Goal: Information Seeking & Learning: Learn about a topic

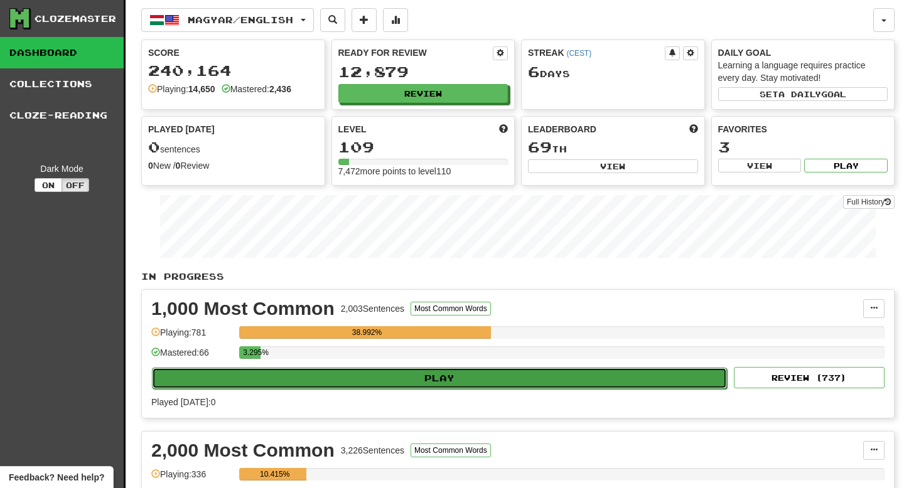
click at [461, 377] on button "Play" at bounding box center [439, 378] width 575 height 21
select select "**"
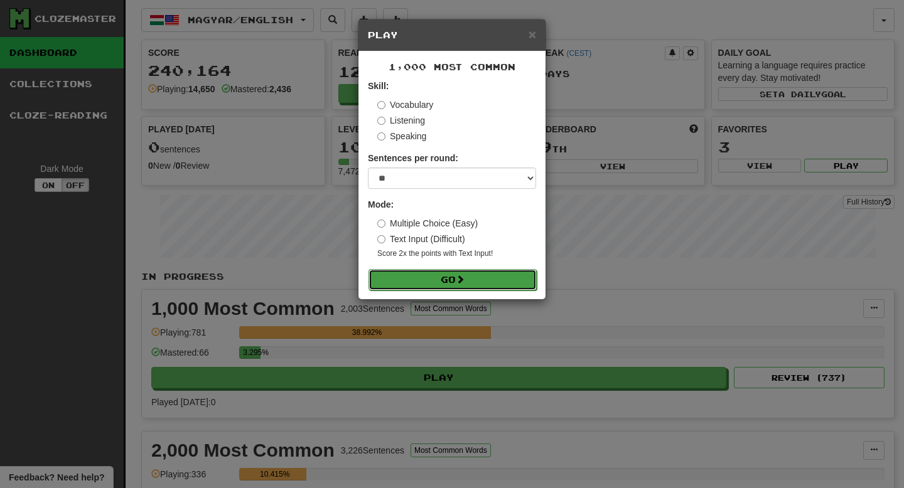
click at [439, 280] on button "Go" at bounding box center [452, 279] width 168 height 21
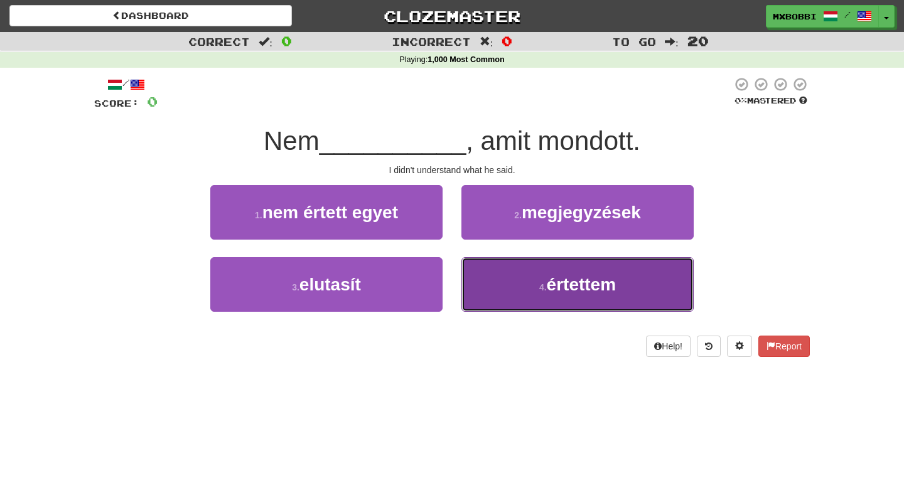
click at [573, 292] on span "értettem" at bounding box center [581, 284] width 69 height 19
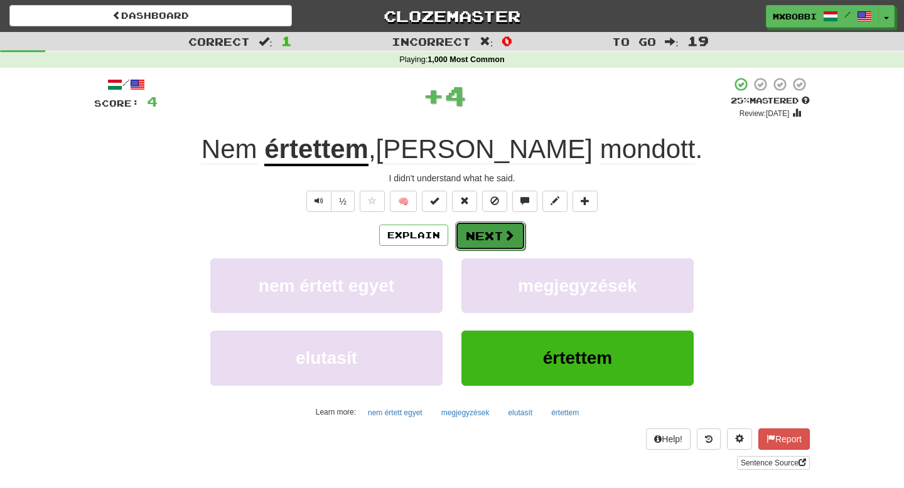
click at [481, 234] on button "Next" at bounding box center [490, 235] width 70 height 29
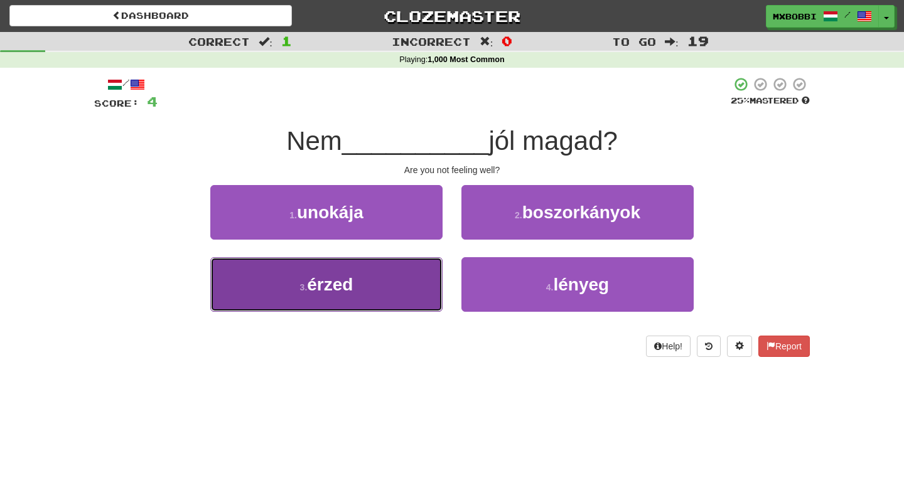
click at [385, 276] on button "3 . érzed" at bounding box center [326, 284] width 232 height 55
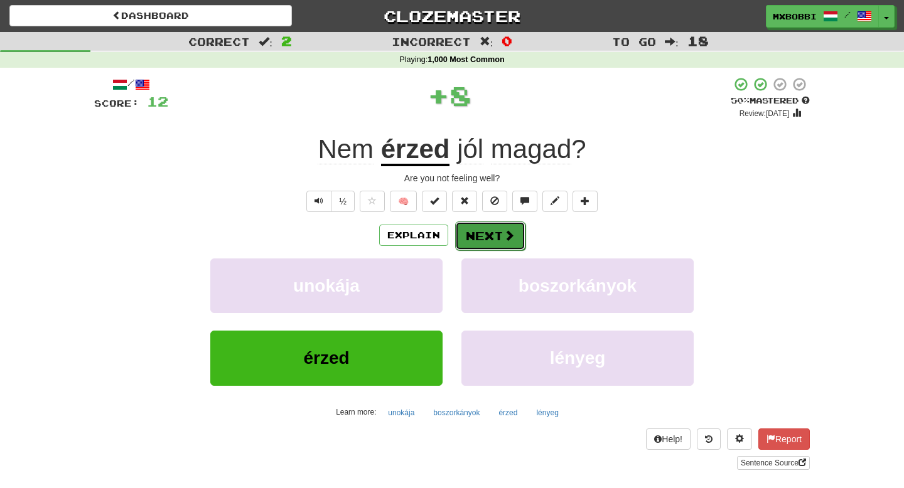
click at [489, 237] on button "Next" at bounding box center [490, 235] width 70 height 29
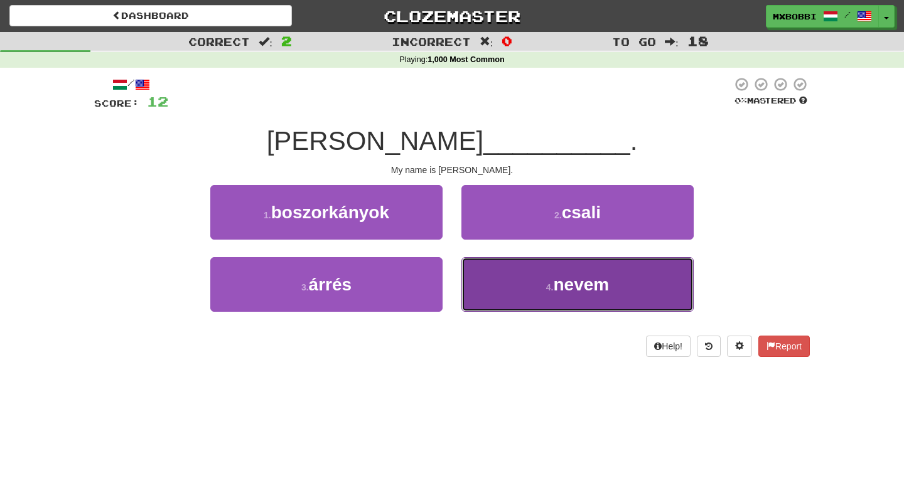
click at [548, 283] on small "4 ." at bounding box center [550, 287] width 8 height 10
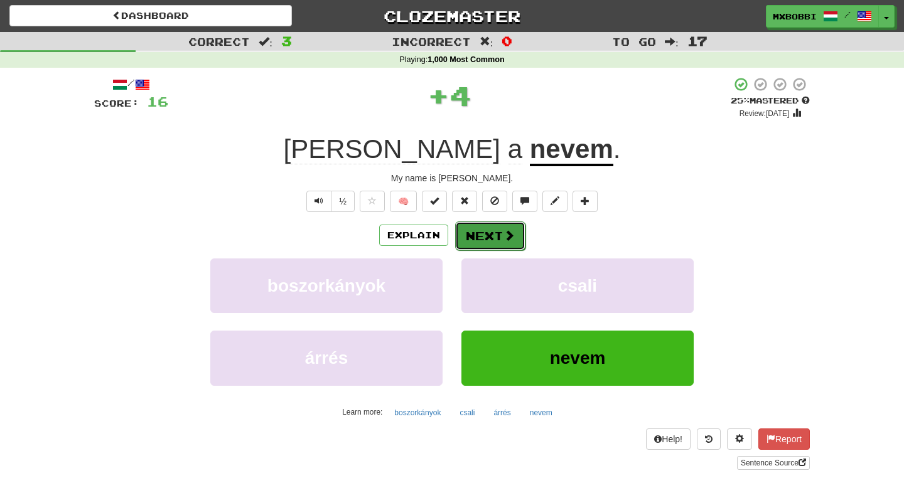
click at [484, 231] on button "Next" at bounding box center [490, 235] width 70 height 29
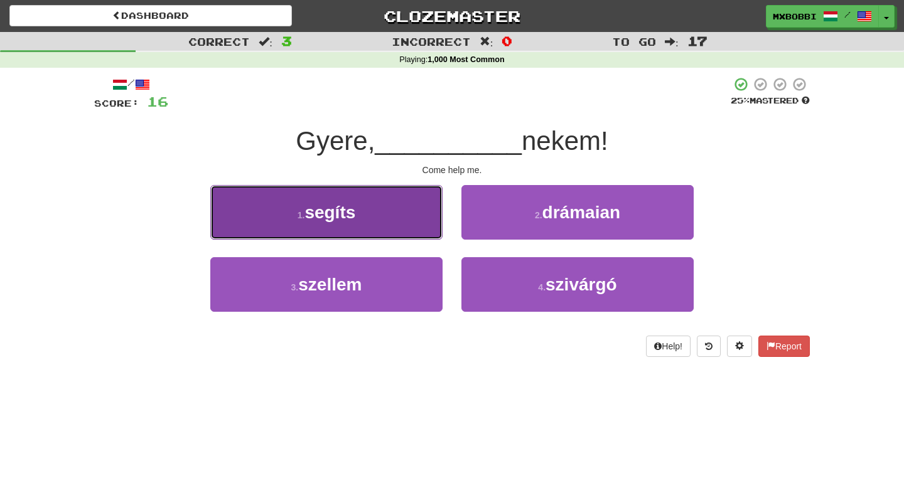
click at [365, 212] on button "1 . segíts" at bounding box center [326, 212] width 232 height 55
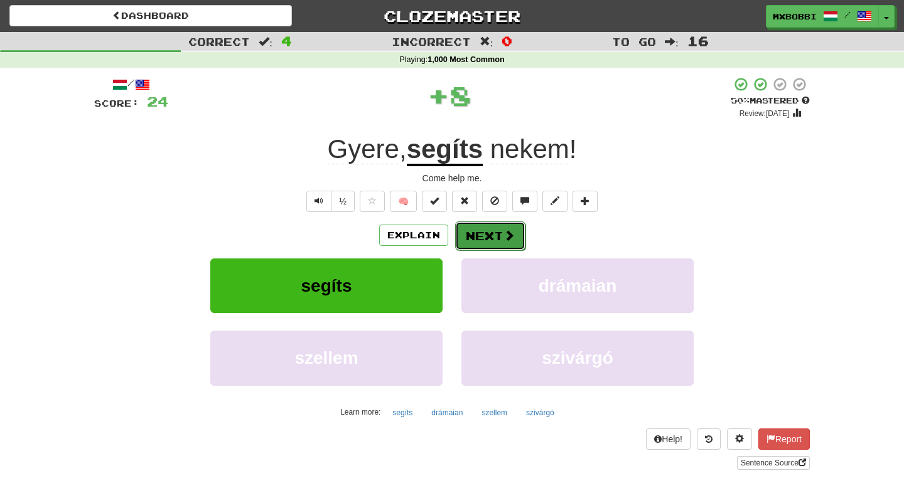
click at [503, 235] on span at bounding box center [508, 235] width 11 height 11
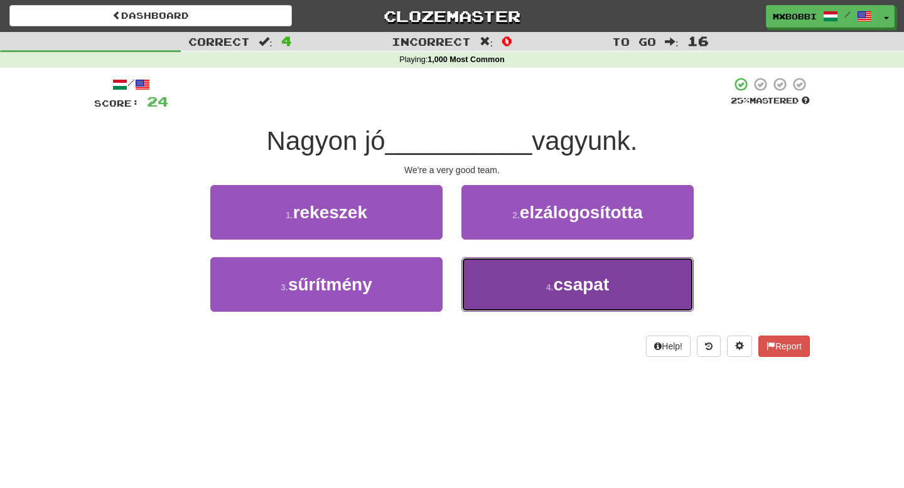
click at [534, 289] on button "4 . csapat" at bounding box center [577, 284] width 232 height 55
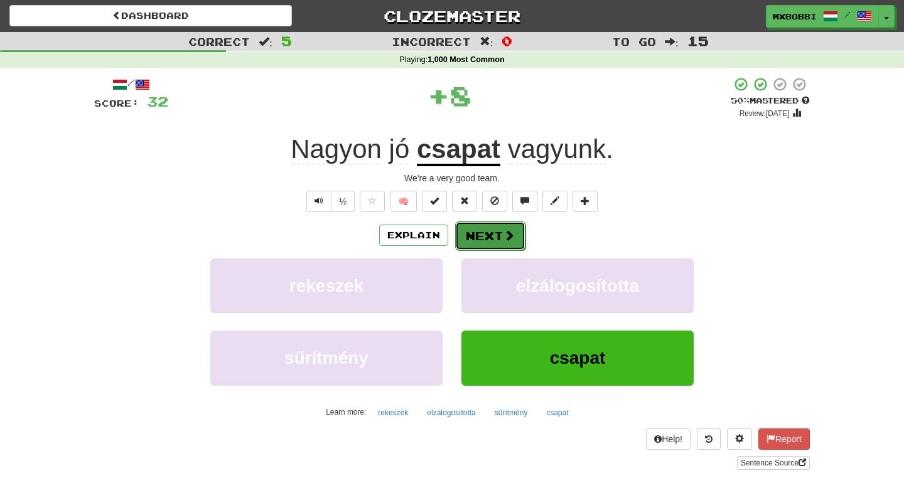
click at [494, 235] on button "Next" at bounding box center [490, 235] width 70 height 29
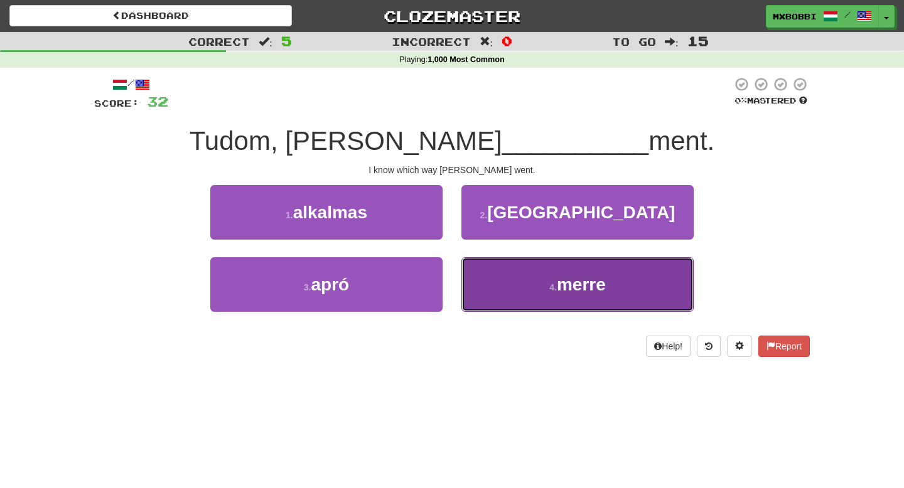
click at [536, 284] on button "4 . merre" at bounding box center [577, 284] width 232 height 55
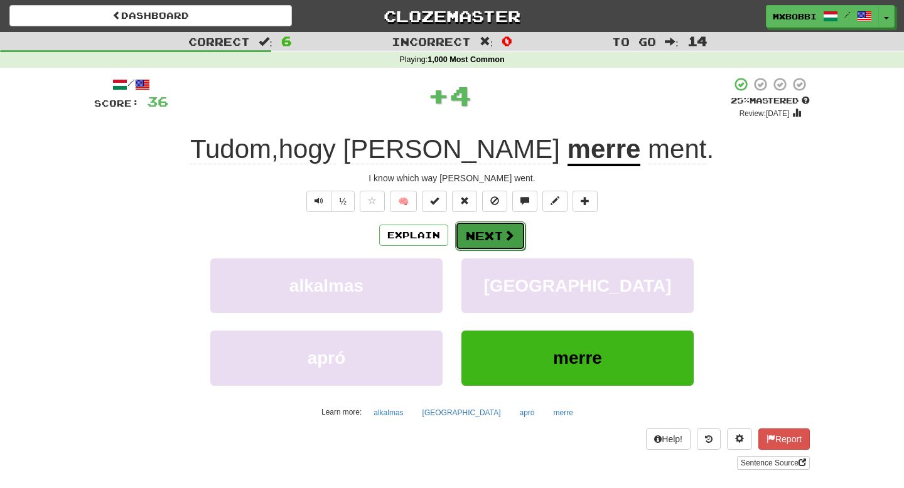
click at [498, 230] on button "Next" at bounding box center [490, 235] width 70 height 29
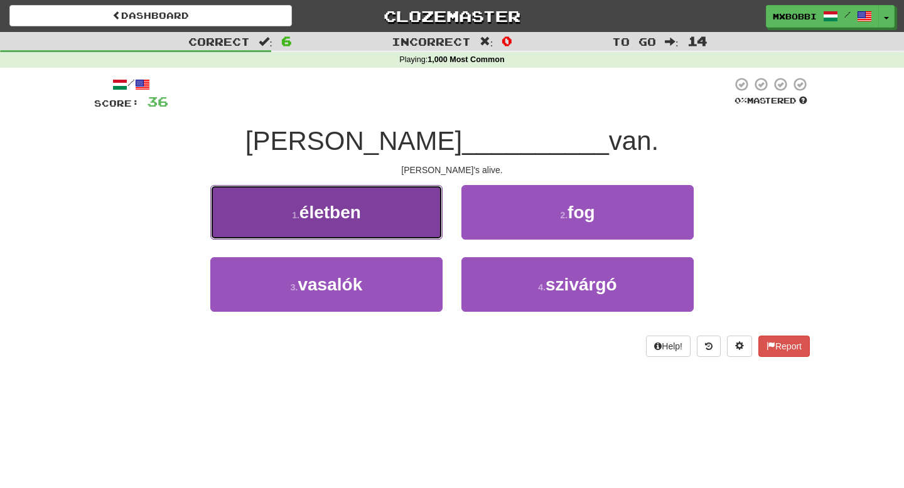
click at [383, 209] on button "1 . életben" at bounding box center [326, 212] width 232 height 55
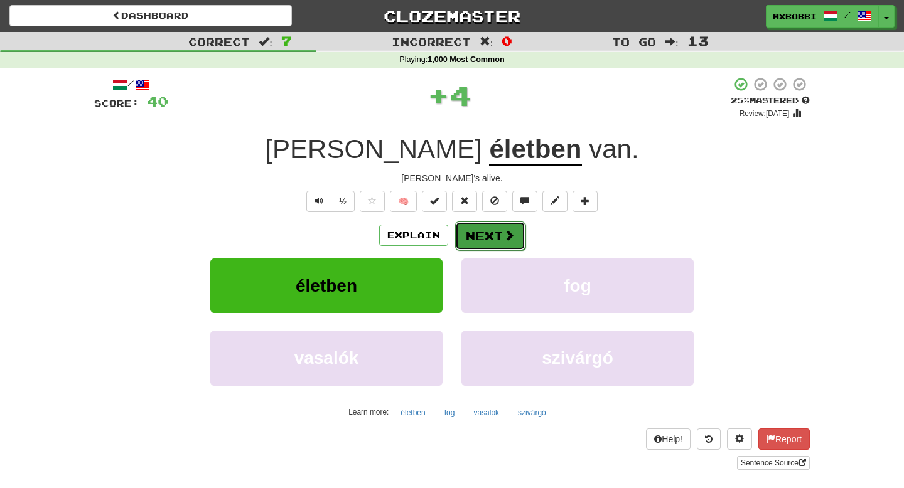
click at [493, 240] on button "Next" at bounding box center [490, 235] width 70 height 29
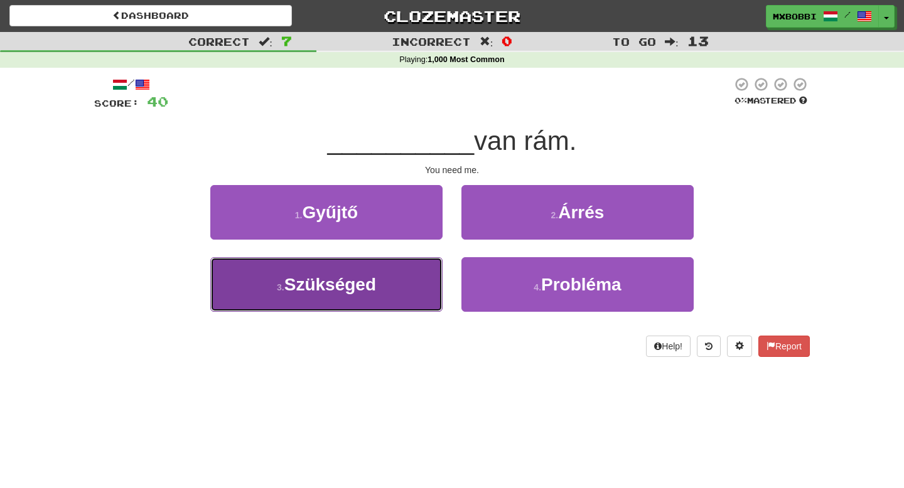
click at [355, 297] on button "3 . Szükséged" at bounding box center [326, 284] width 232 height 55
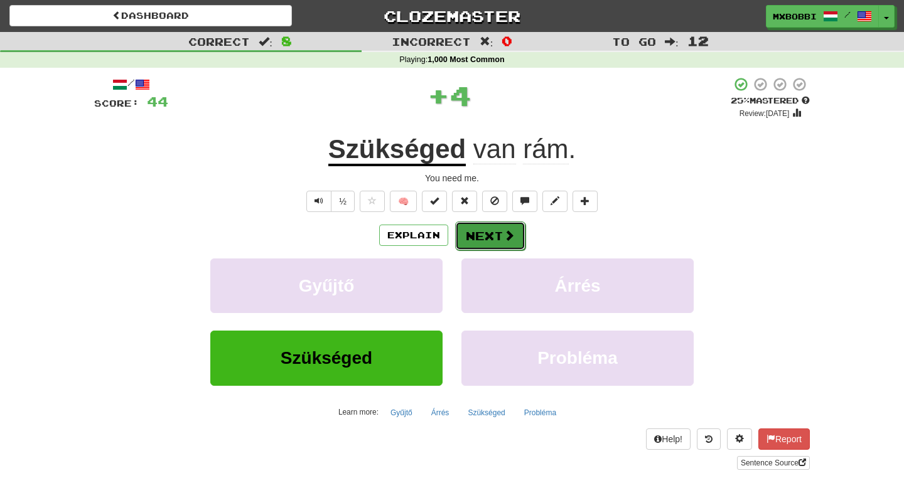
click at [498, 230] on button "Next" at bounding box center [490, 235] width 70 height 29
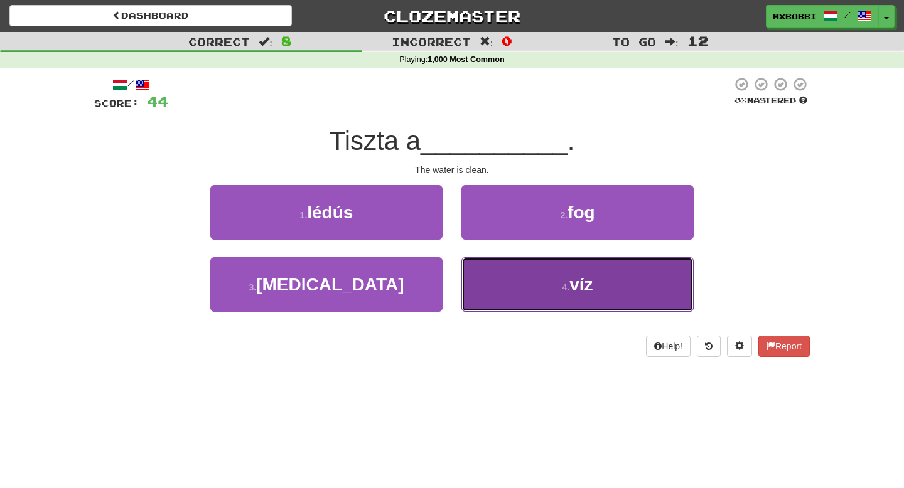
click at [519, 278] on button "4 . víz" at bounding box center [577, 284] width 232 height 55
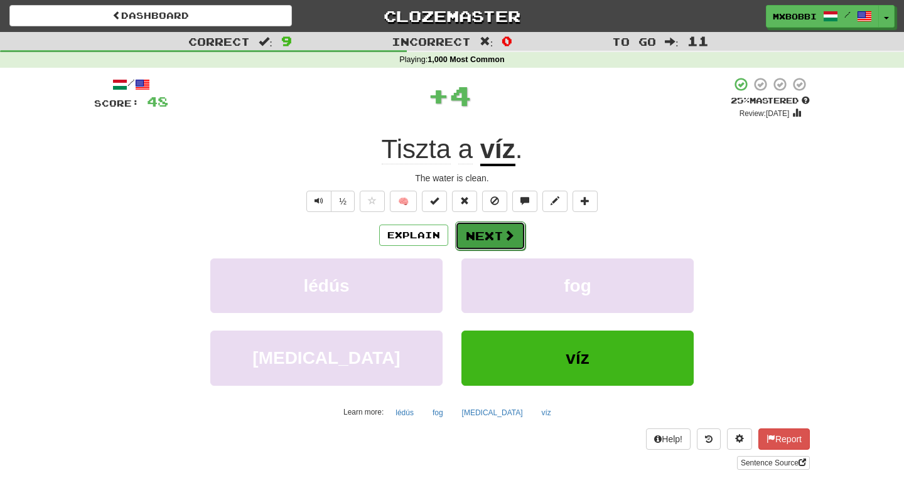
click at [483, 230] on button "Next" at bounding box center [490, 235] width 70 height 29
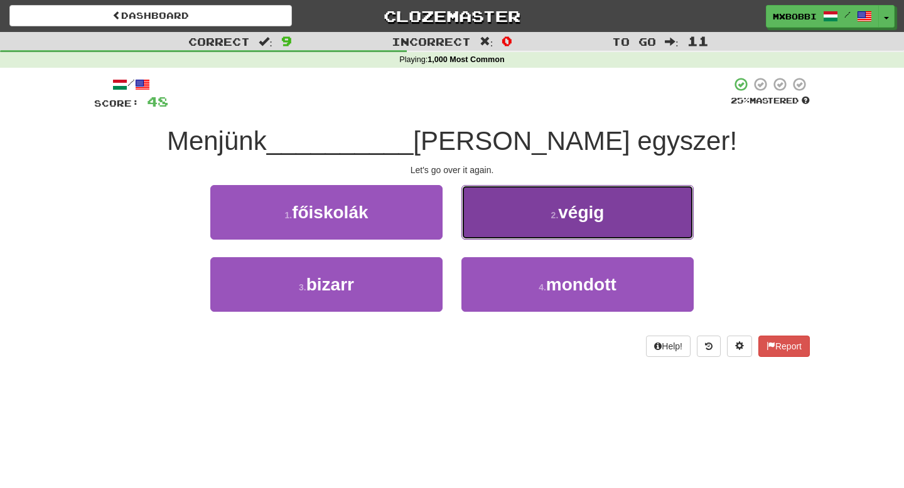
click at [486, 228] on button "2 . végig" at bounding box center [577, 212] width 232 height 55
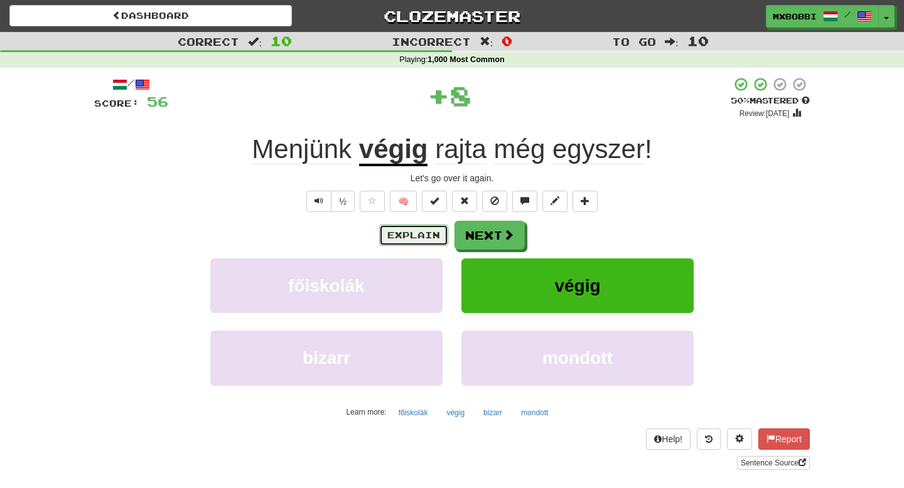
click at [419, 233] on button "Explain" at bounding box center [413, 235] width 69 height 21
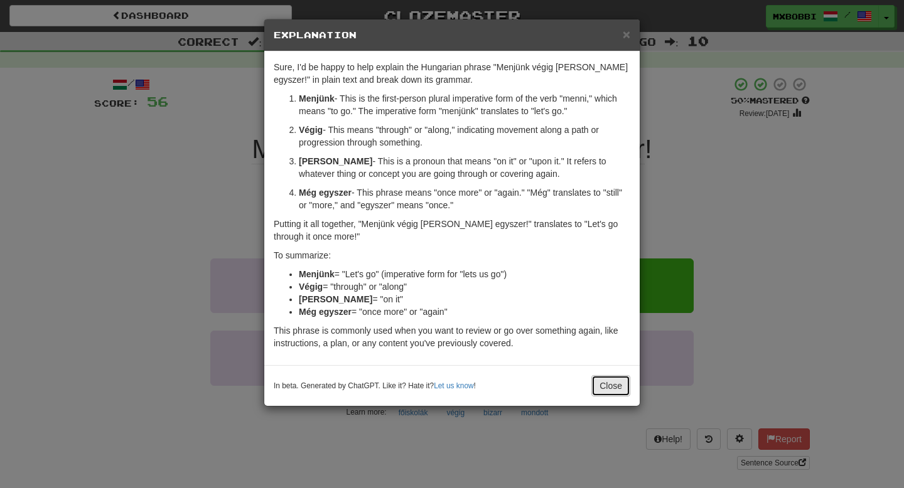
click at [609, 388] on button "Close" at bounding box center [610, 385] width 39 height 21
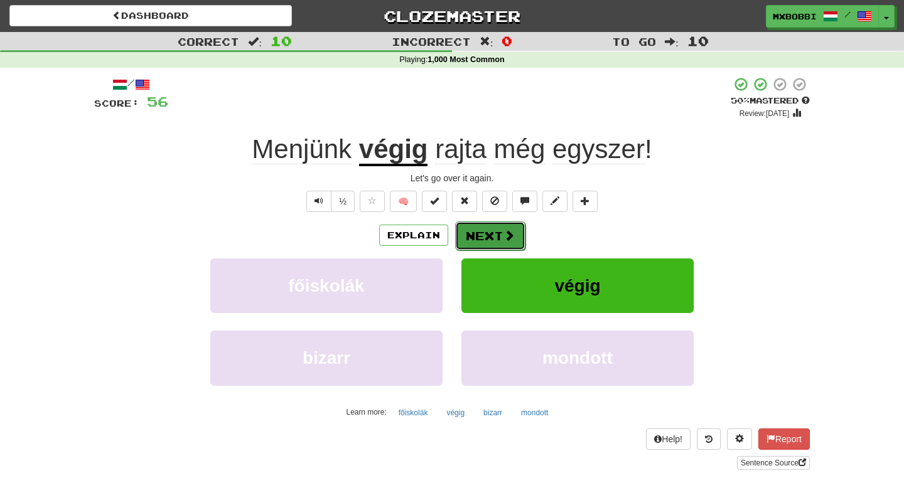
click at [503, 233] on span at bounding box center [508, 235] width 11 height 11
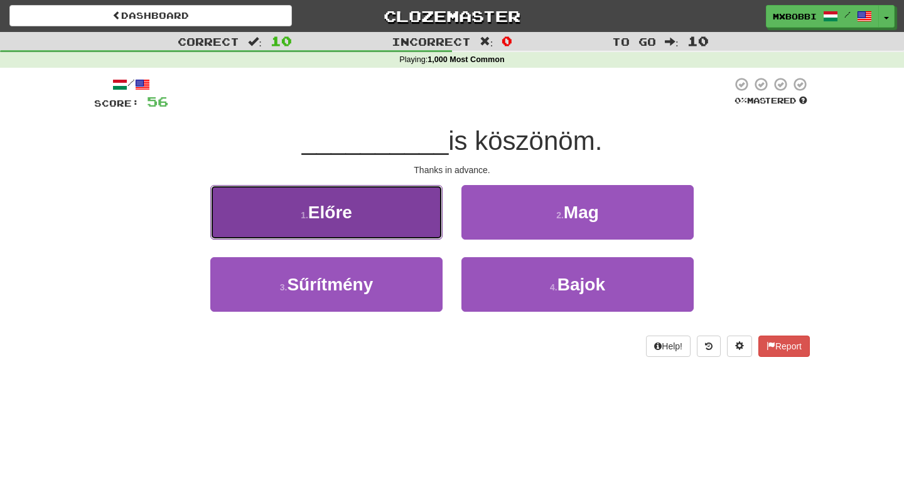
click at [364, 223] on button "1 . Előre" at bounding box center [326, 212] width 232 height 55
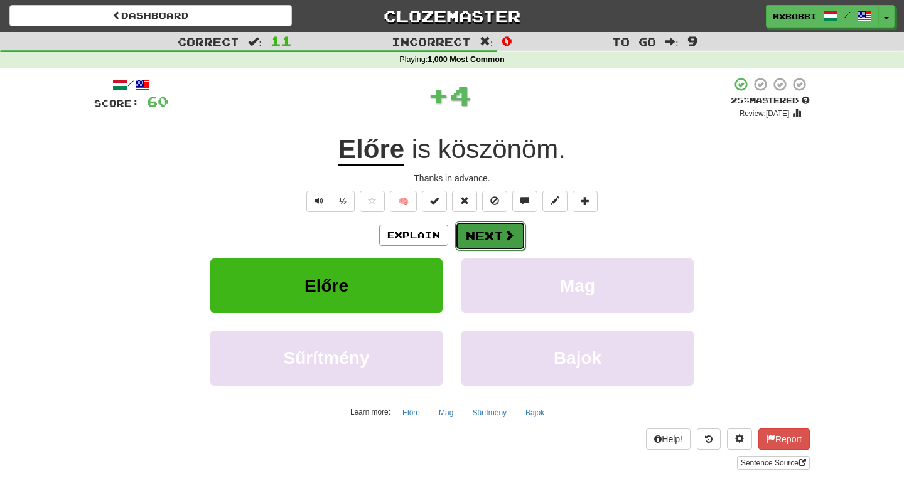
click at [489, 240] on button "Next" at bounding box center [490, 235] width 70 height 29
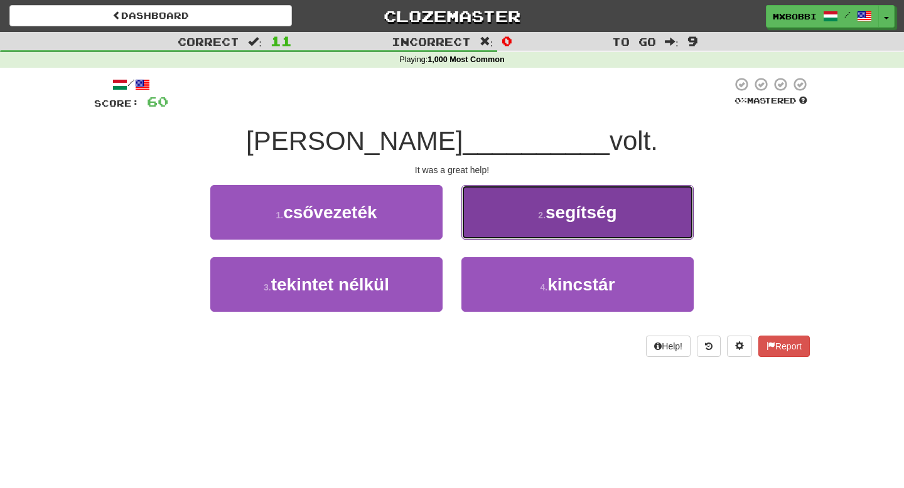
click at [492, 227] on button "2 . segítség" at bounding box center [577, 212] width 232 height 55
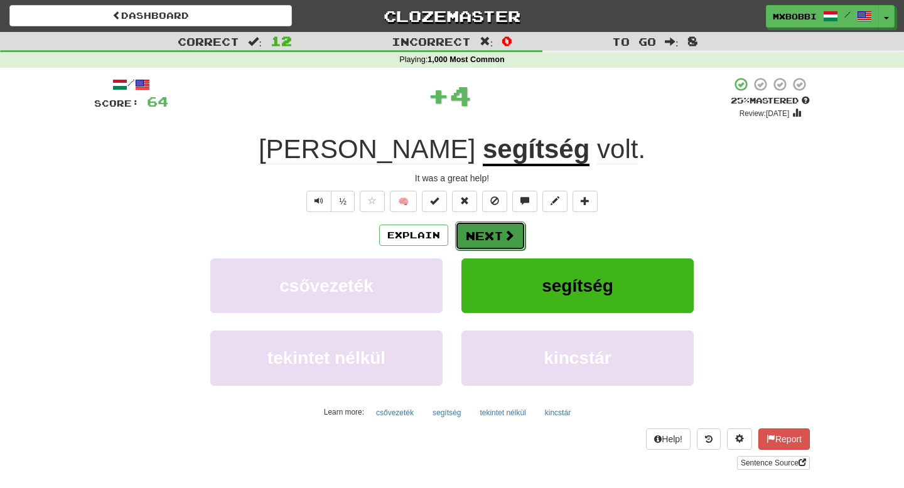
click at [477, 235] on button "Next" at bounding box center [490, 235] width 70 height 29
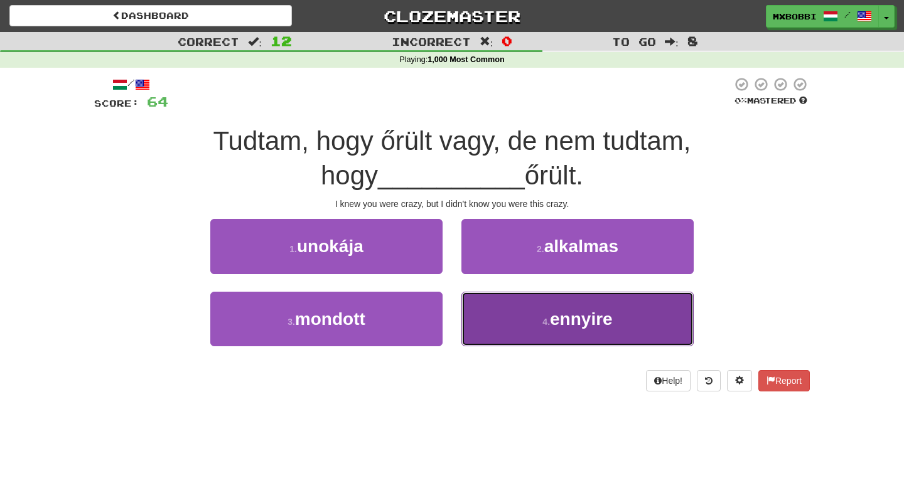
click at [506, 332] on button "4 . ennyire" at bounding box center [577, 319] width 232 height 55
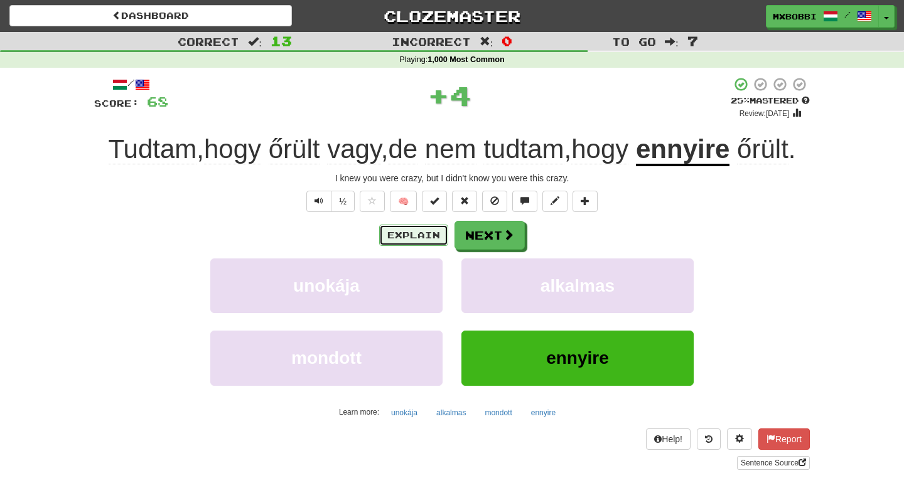
click at [419, 241] on button "Explain" at bounding box center [413, 235] width 69 height 21
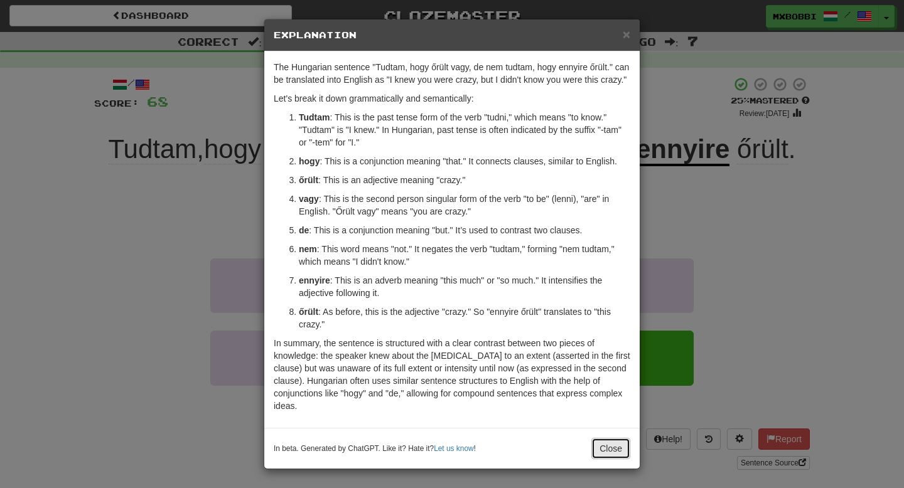
click at [612, 457] on button "Close" at bounding box center [610, 448] width 39 height 21
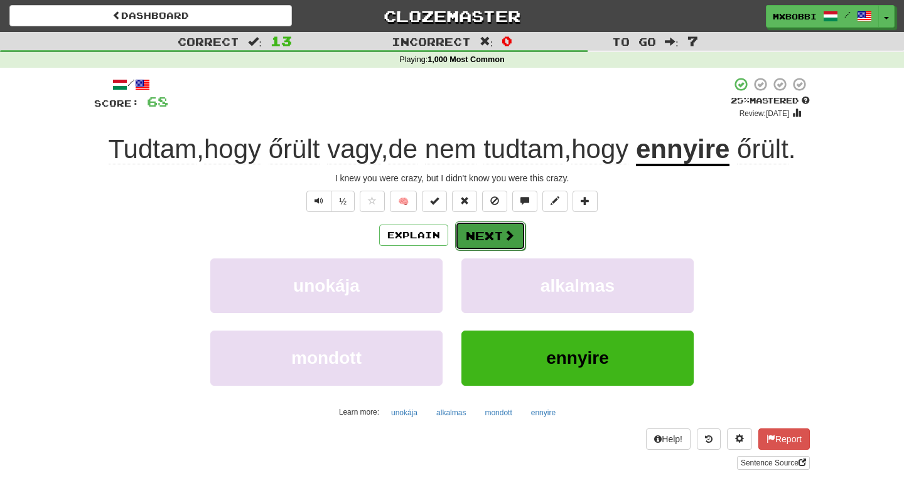
click at [492, 232] on button "Next" at bounding box center [490, 235] width 70 height 29
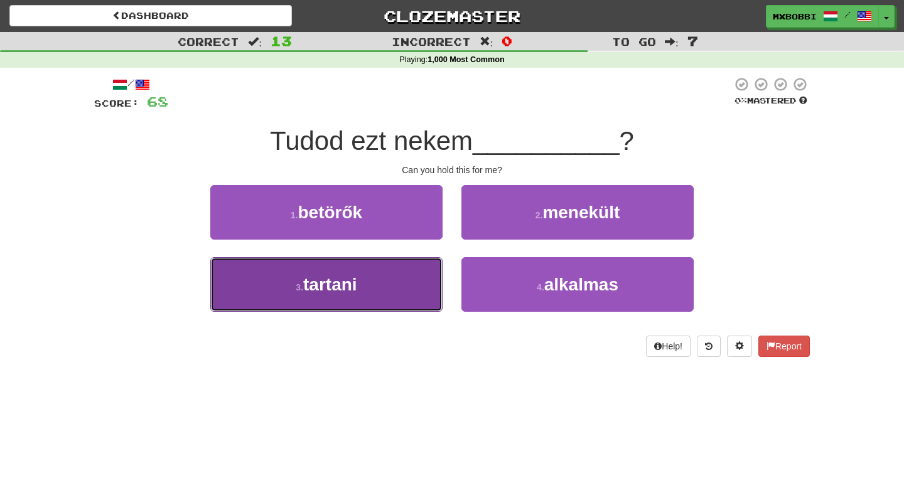
click at [346, 282] on span "tartani" at bounding box center [330, 284] width 54 height 19
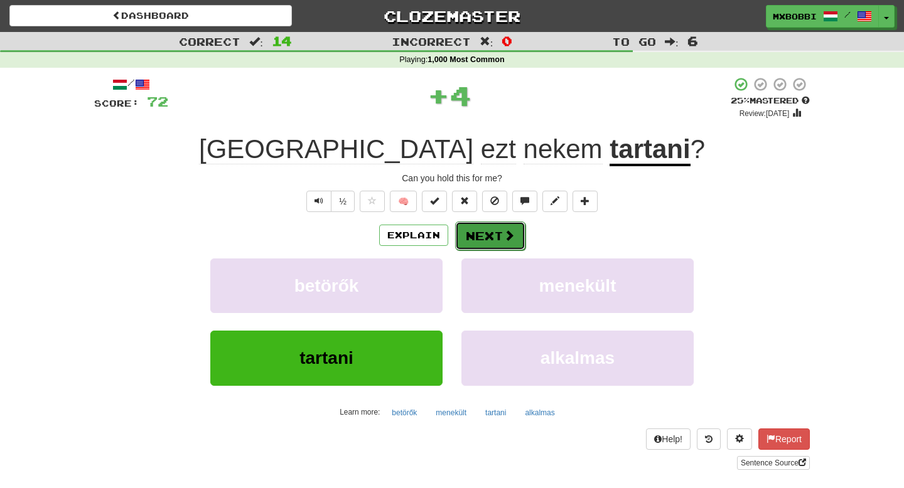
click at [498, 232] on button "Next" at bounding box center [490, 235] width 70 height 29
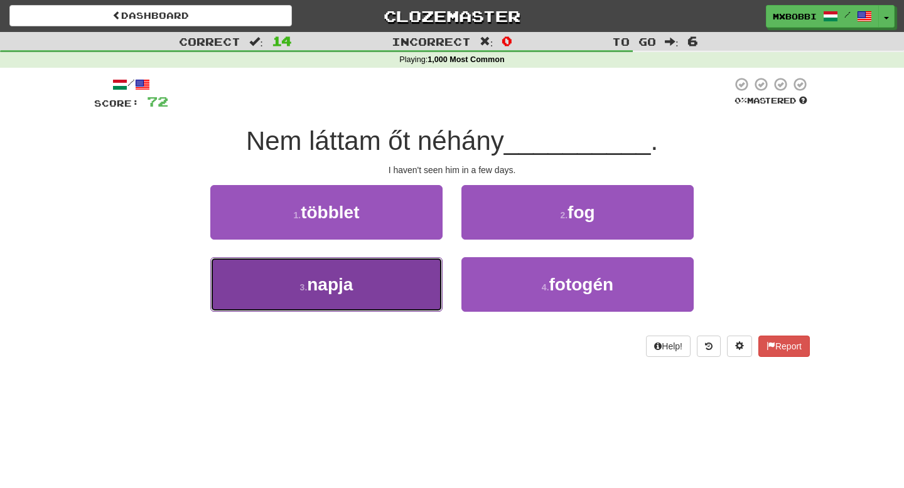
click at [351, 293] on span "napja" at bounding box center [330, 284] width 46 height 19
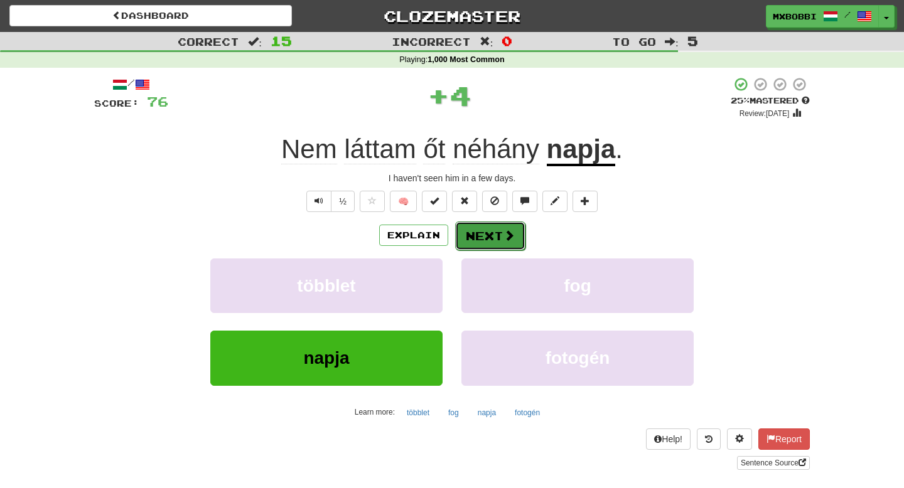
click at [482, 231] on button "Next" at bounding box center [490, 235] width 70 height 29
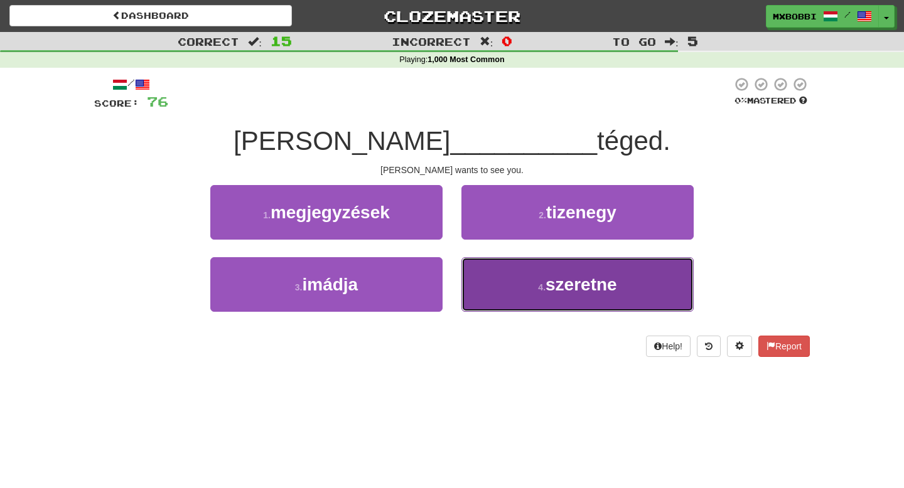
click at [525, 284] on button "4 . szeretne" at bounding box center [577, 284] width 232 height 55
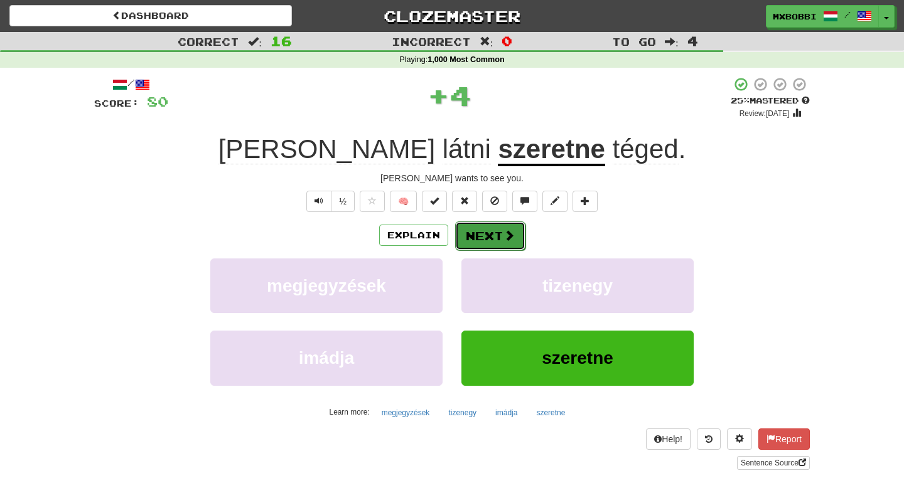
click at [483, 246] on button "Next" at bounding box center [490, 235] width 70 height 29
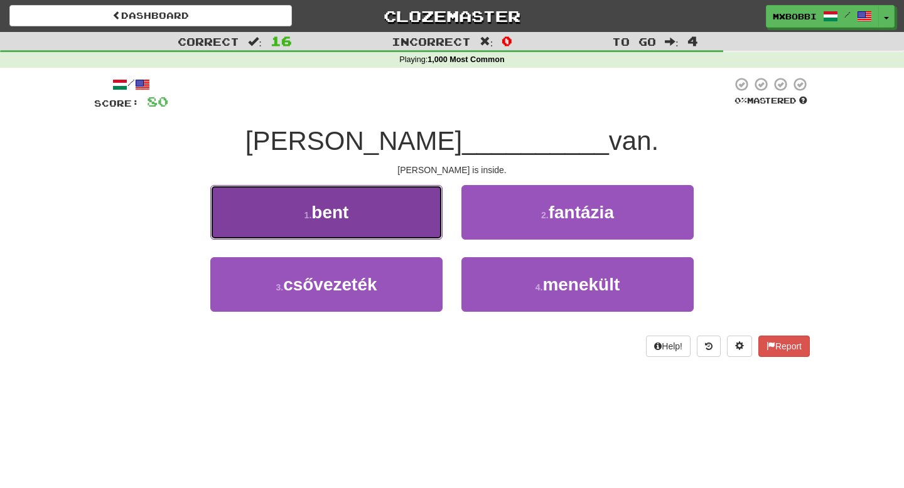
click at [397, 213] on button "1 . bent" at bounding box center [326, 212] width 232 height 55
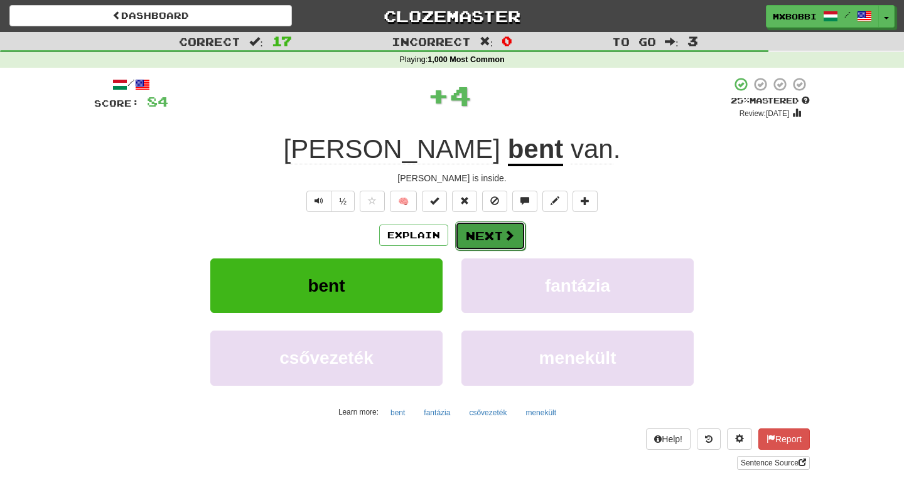
click at [489, 243] on button "Next" at bounding box center [490, 235] width 70 height 29
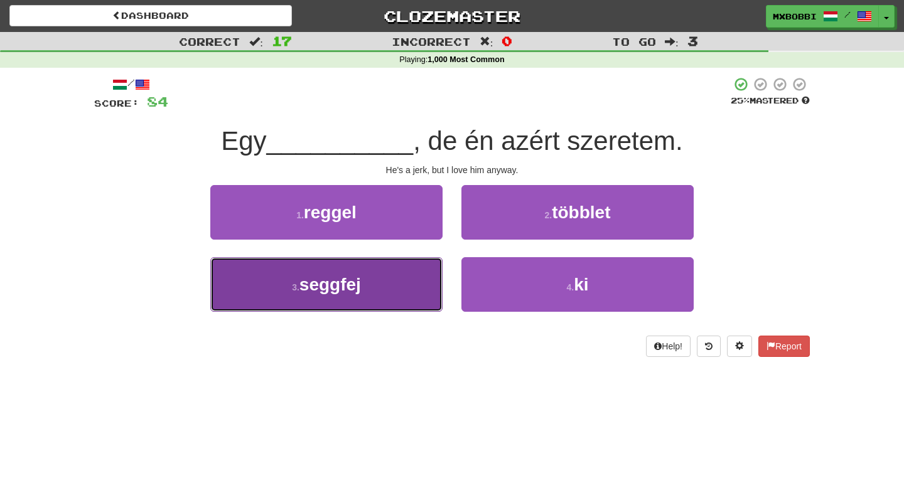
click at [334, 298] on button "3 . seggfej" at bounding box center [326, 284] width 232 height 55
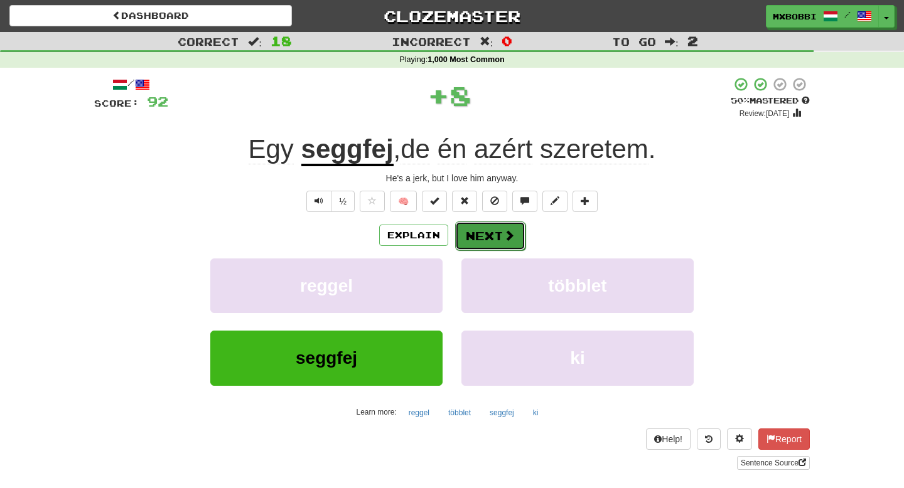
click at [491, 238] on button "Next" at bounding box center [490, 235] width 70 height 29
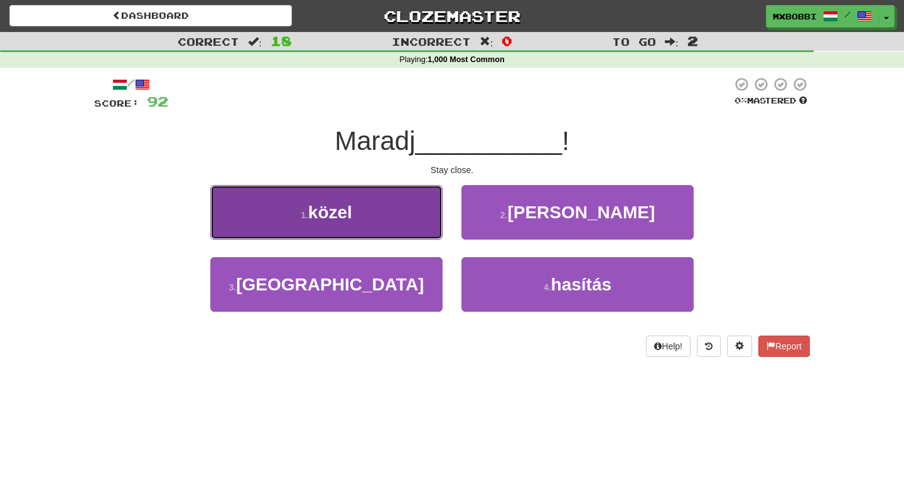
click at [415, 211] on button "1 . [PERSON_NAME]" at bounding box center [326, 212] width 232 height 55
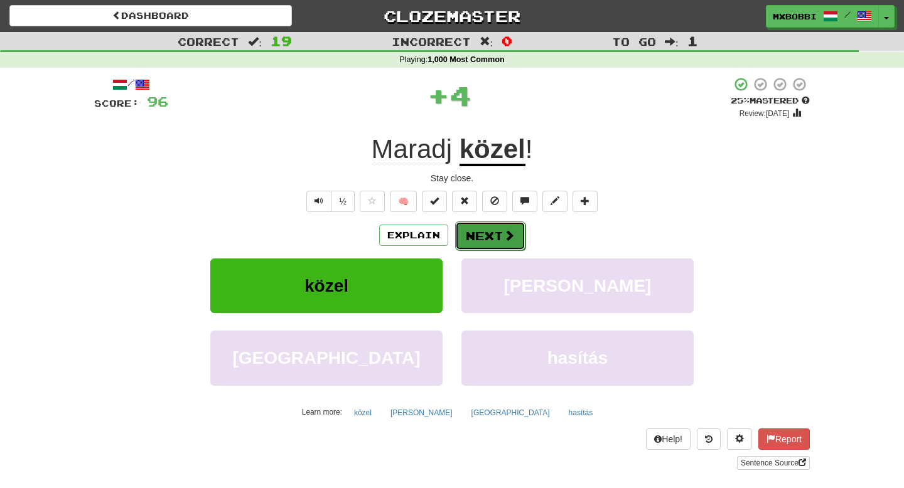
click at [486, 230] on button "Next" at bounding box center [490, 235] width 70 height 29
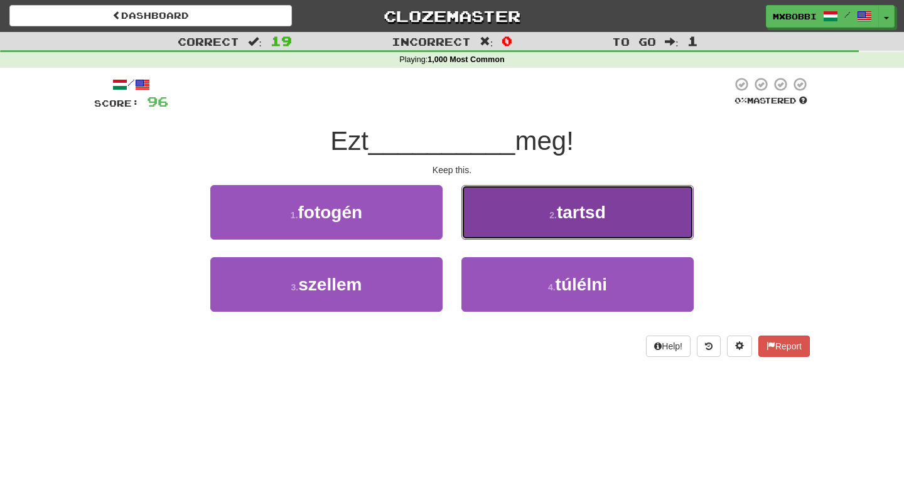
click at [499, 224] on button "2 . [GEOGRAPHIC_DATA]" at bounding box center [577, 212] width 232 height 55
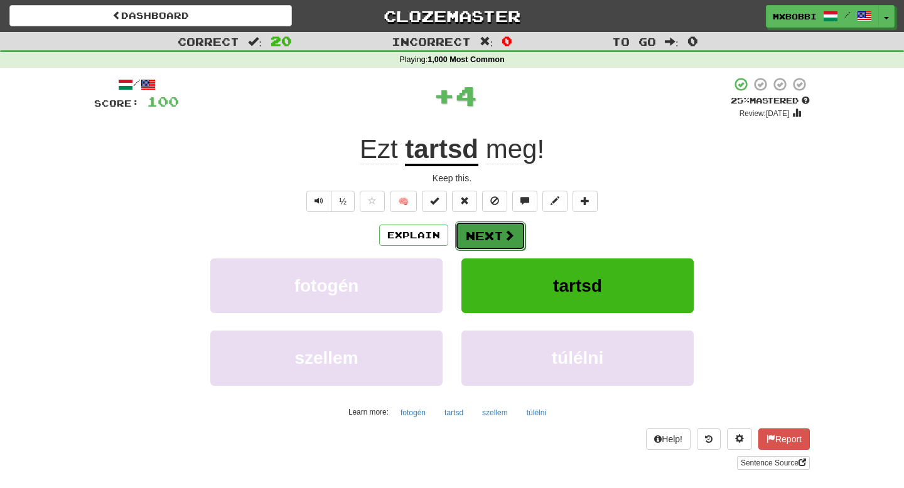
click at [486, 232] on button "Next" at bounding box center [490, 235] width 70 height 29
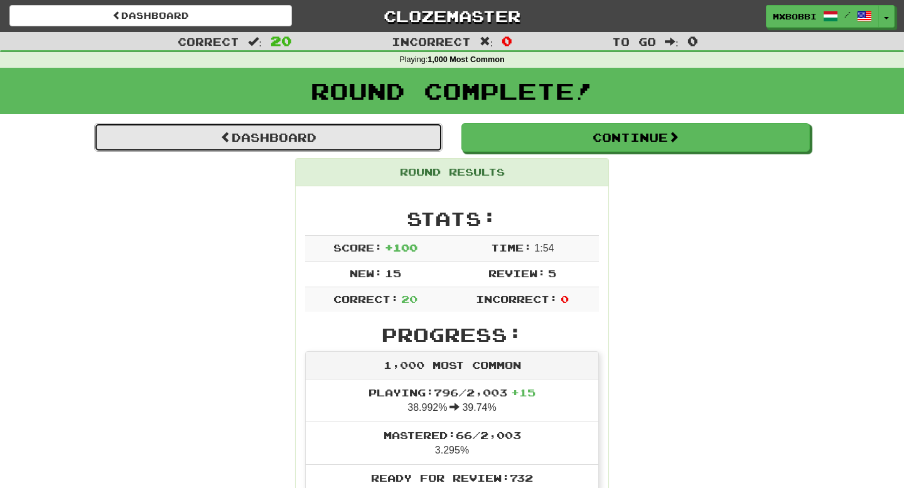
click at [305, 139] on link "Dashboard" at bounding box center [268, 137] width 348 height 29
